Goal: Task Accomplishment & Management: Use online tool/utility

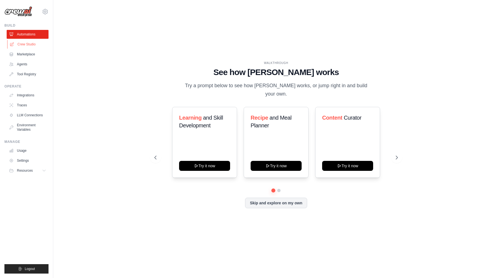
click at [27, 46] on link "Crew Studio" at bounding box center [28, 44] width 42 height 9
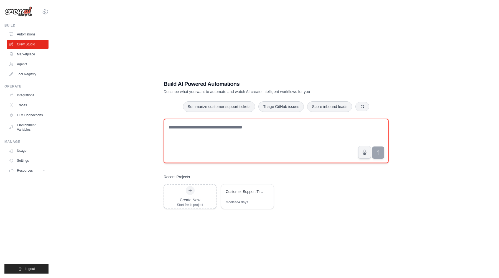
click at [207, 132] on textarea at bounding box center [276, 141] width 225 height 44
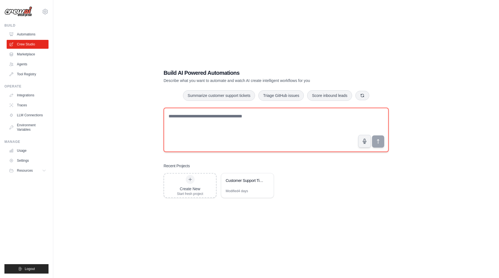
click at [207, 113] on textarea at bounding box center [276, 130] width 225 height 44
type textarea "*"
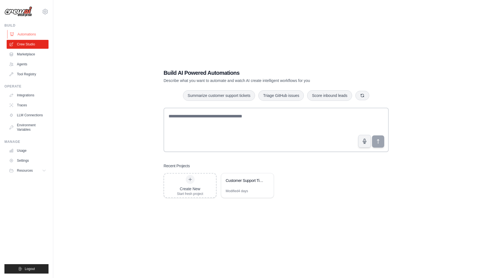
click at [27, 35] on link "Automations" at bounding box center [28, 34] width 42 height 9
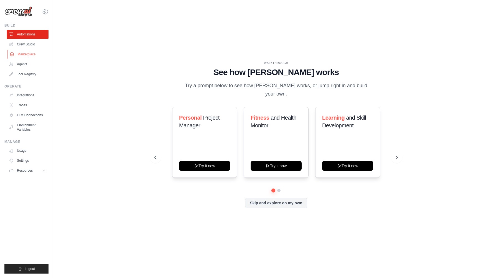
click at [22, 53] on link "Marketplace" at bounding box center [28, 54] width 42 height 9
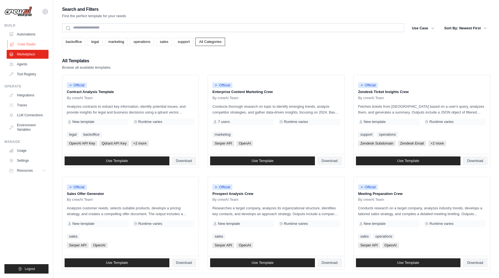
click at [37, 44] on link "Crew Studio" at bounding box center [28, 44] width 42 height 9
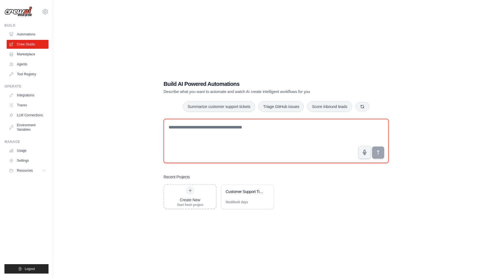
click at [210, 131] on textarea at bounding box center [276, 141] width 225 height 44
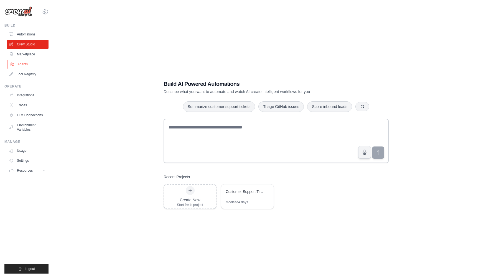
click at [37, 66] on link "Agents" at bounding box center [28, 64] width 42 height 9
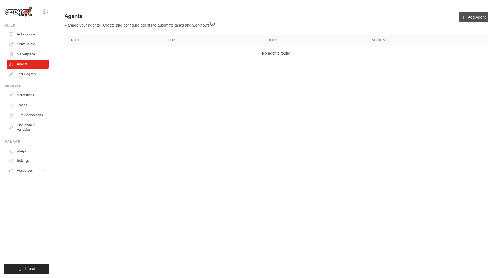
click at [467, 20] on link "Add Agent" at bounding box center [473, 17] width 29 height 10
